Goal: Information Seeking & Learning: Learn about a topic

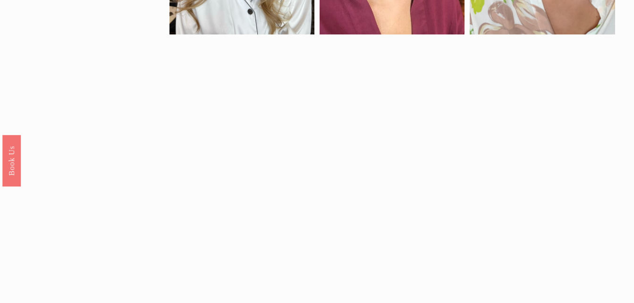
scroll to position [705, 0]
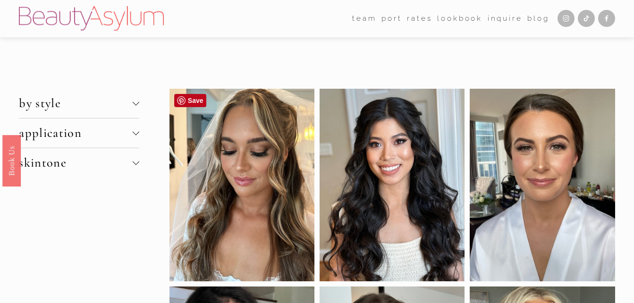
click at [276, 202] on div at bounding box center [241, 185] width 145 height 193
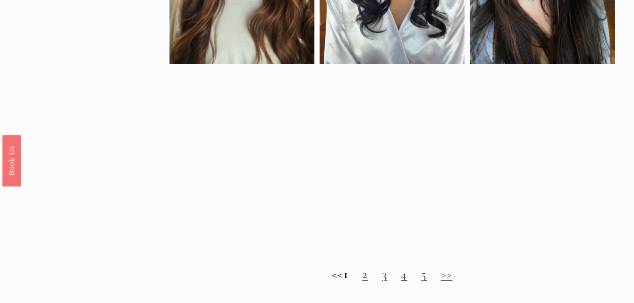
scroll to position [829, 0]
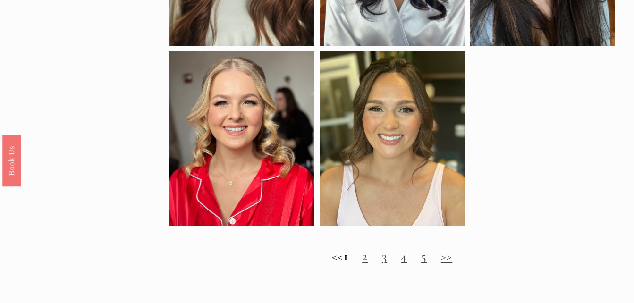
click at [377, 276] on div "<< 1 2 3 4 5 >>" at bounding box center [392, 264] width 446 height 31
click at [368, 264] on link "2" at bounding box center [365, 256] width 6 height 15
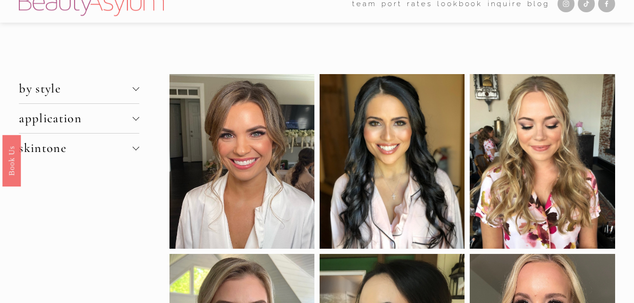
scroll to position [19, 0]
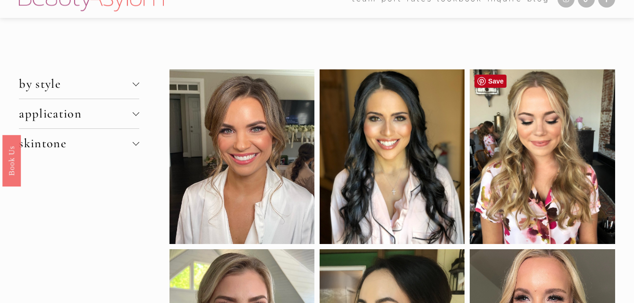
click at [551, 145] on div at bounding box center [542, 156] width 145 height 175
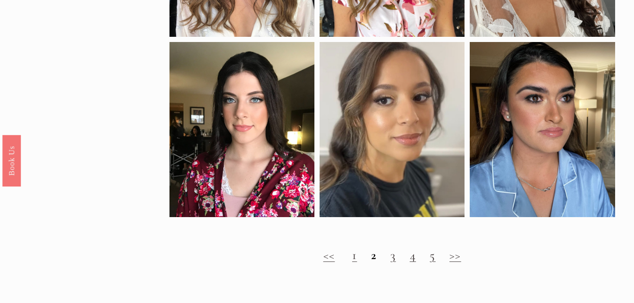
scroll to position [784, 0]
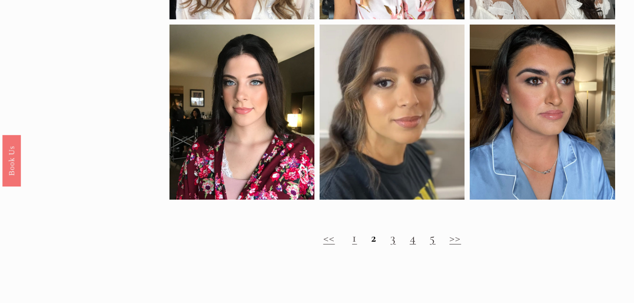
click at [395, 245] on link "3" at bounding box center [392, 237] width 5 height 15
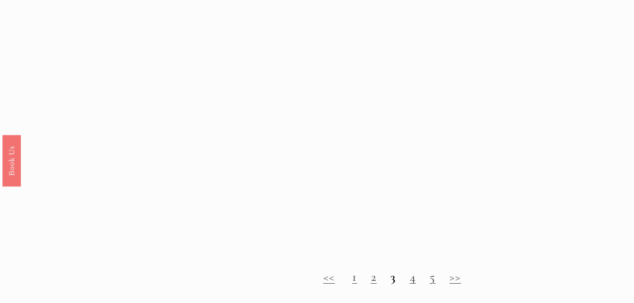
scroll to position [891, 0]
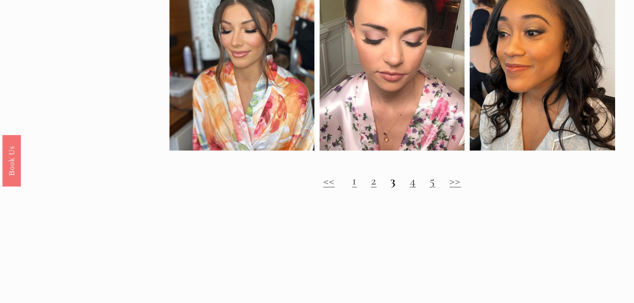
click at [412, 188] on link "4" at bounding box center [413, 180] width 6 height 15
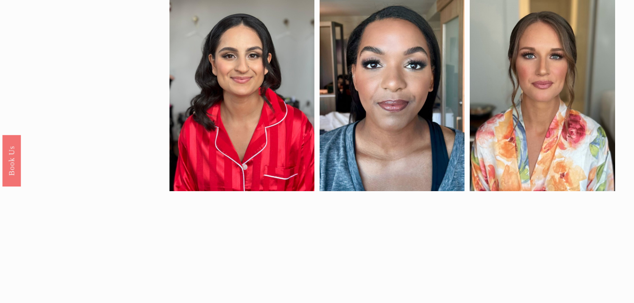
scroll to position [490, 0]
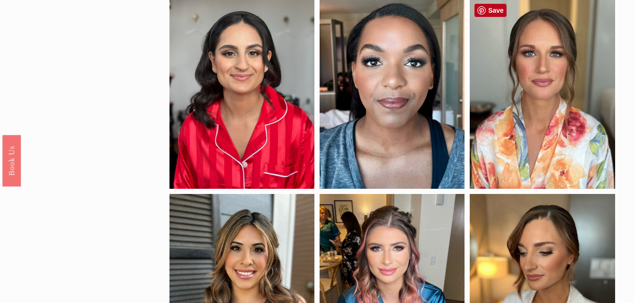
click at [557, 108] on div at bounding box center [542, 92] width 145 height 193
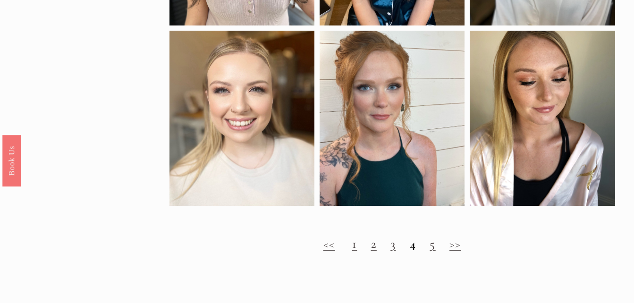
scroll to position [874, 0]
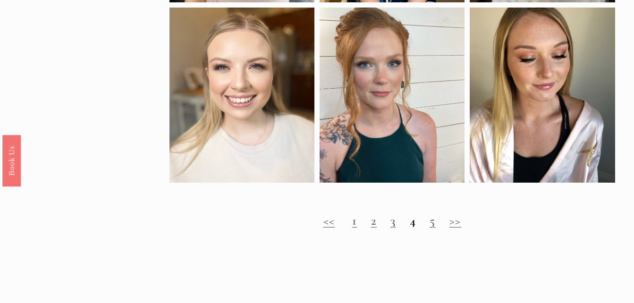
click at [435, 226] on link "5" at bounding box center [432, 220] width 6 height 15
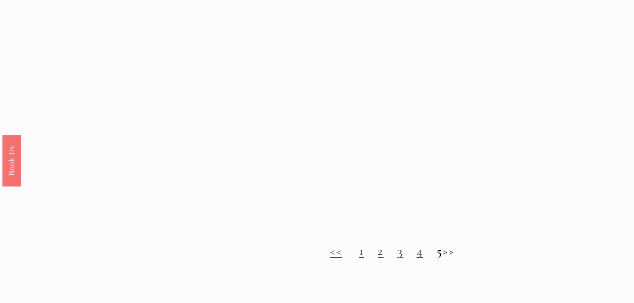
scroll to position [920, 0]
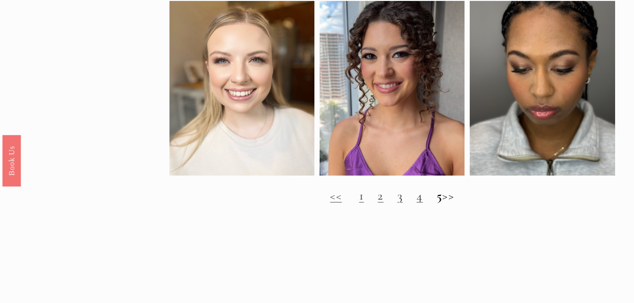
click at [437, 203] on strong "5" at bounding box center [440, 195] width 6 height 15
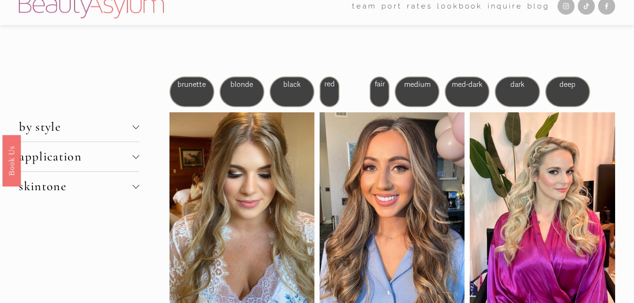
scroll to position [7, 0]
